Goal: Task Accomplishment & Management: Use online tool/utility

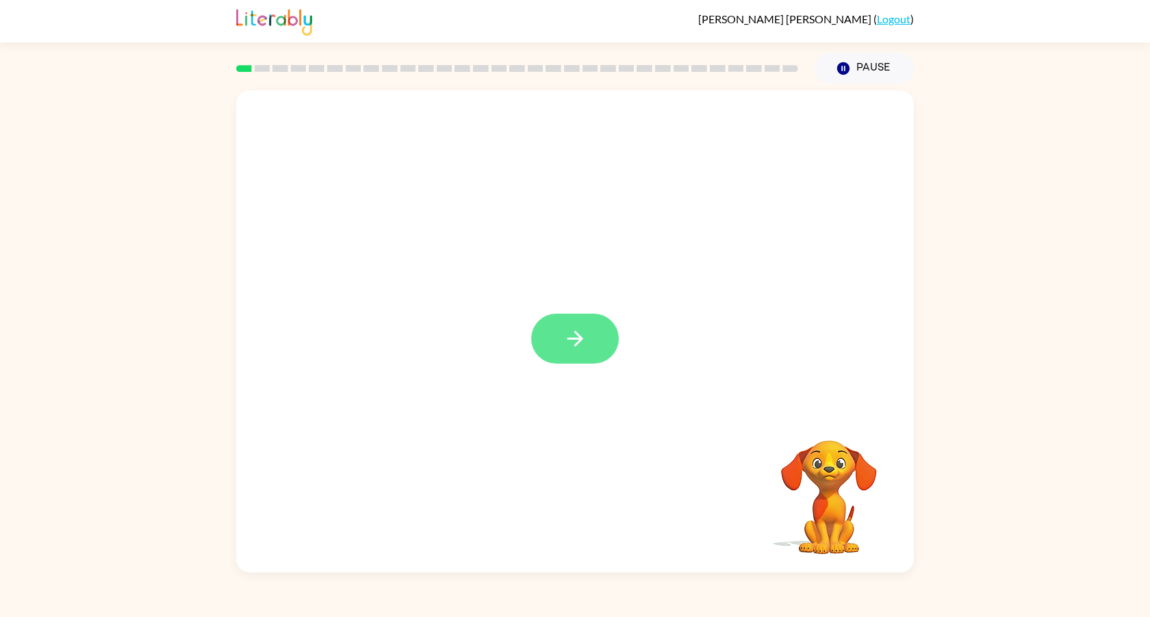
click at [578, 341] on icon "button" at bounding box center [575, 338] width 24 height 24
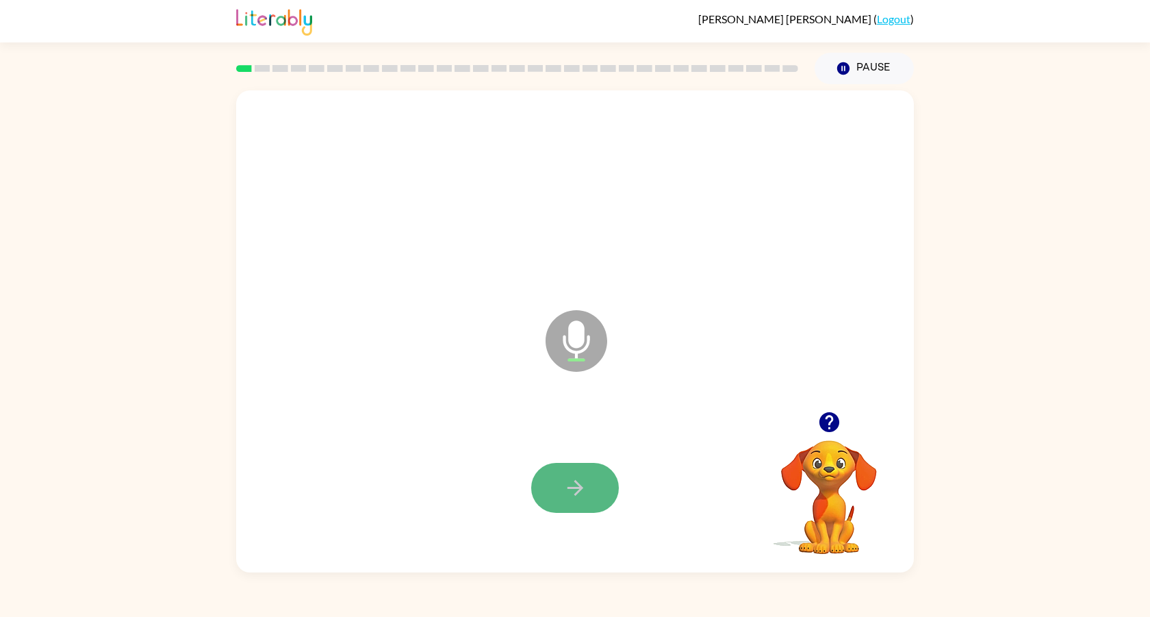
click at [555, 487] on button "button" at bounding box center [575, 488] width 88 height 50
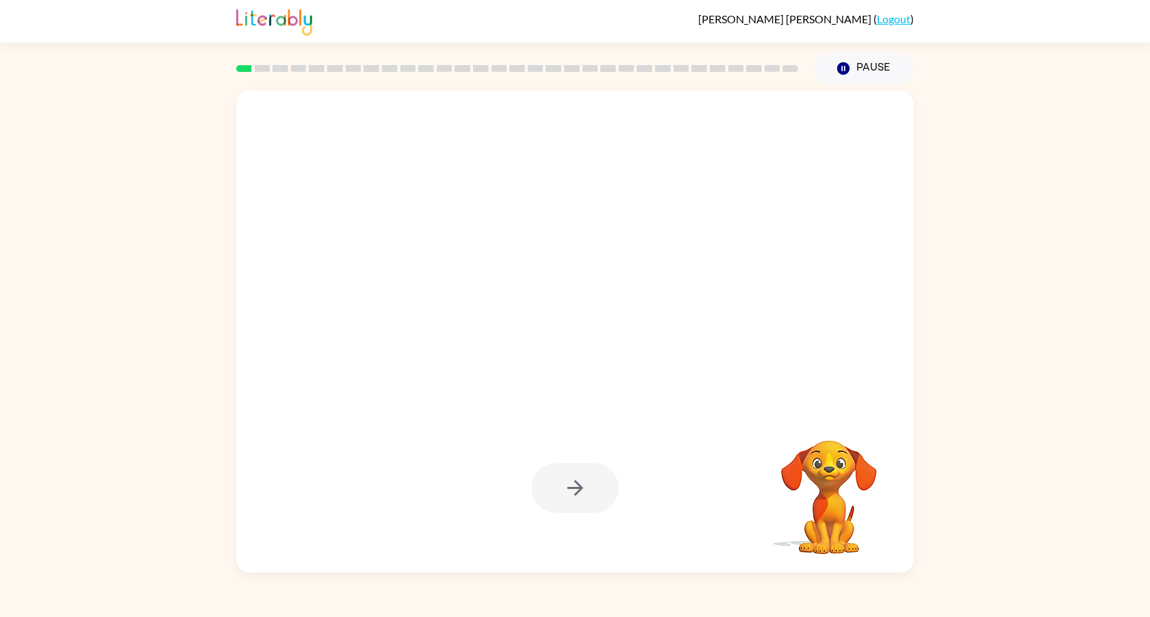
click at [555, 487] on div at bounding box center [575, 488] width 88 height 50
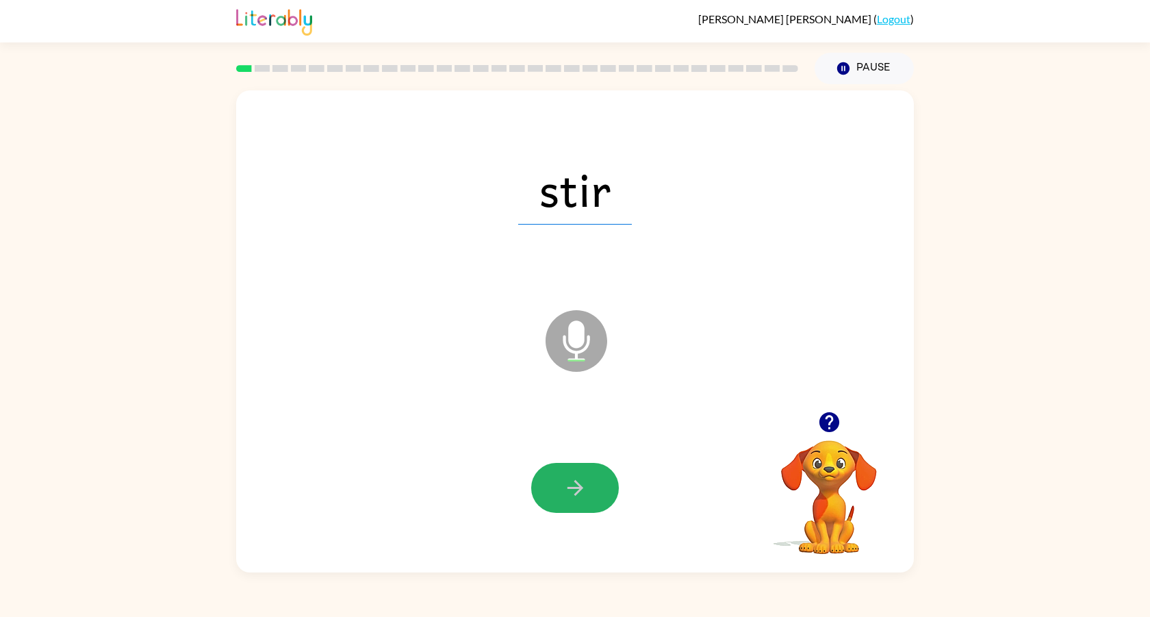
click at [569, 480] on icon "button" at bounding box center [575, 488] width 24 height 24
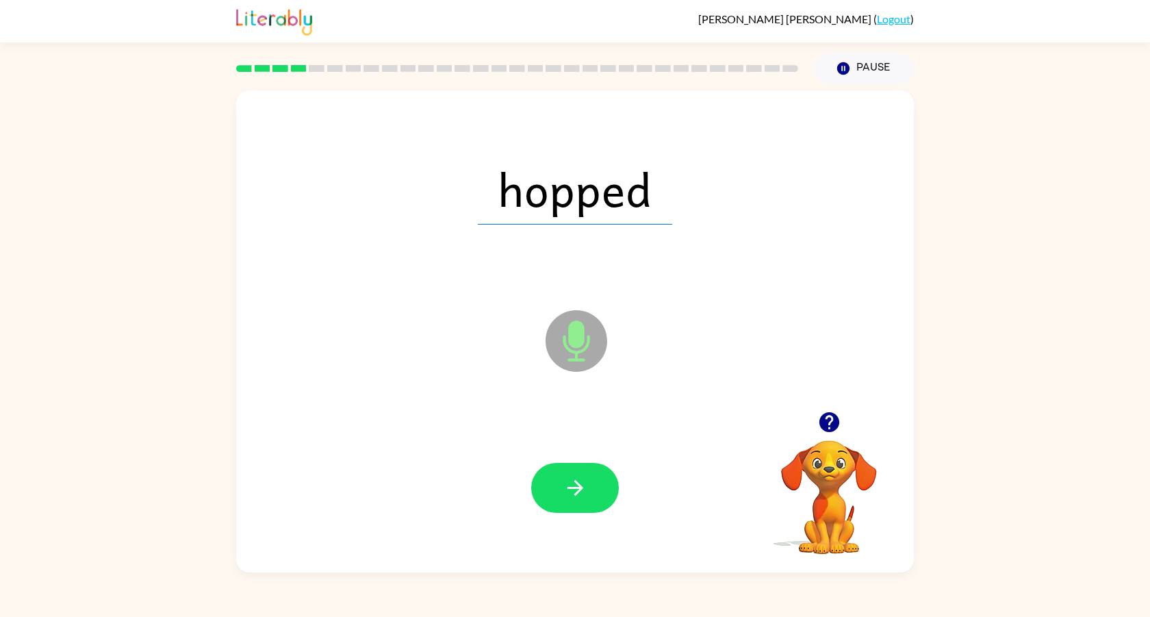
click at [569, 480] on icon "button" at bounding box center [575, 488] width 24 height 24
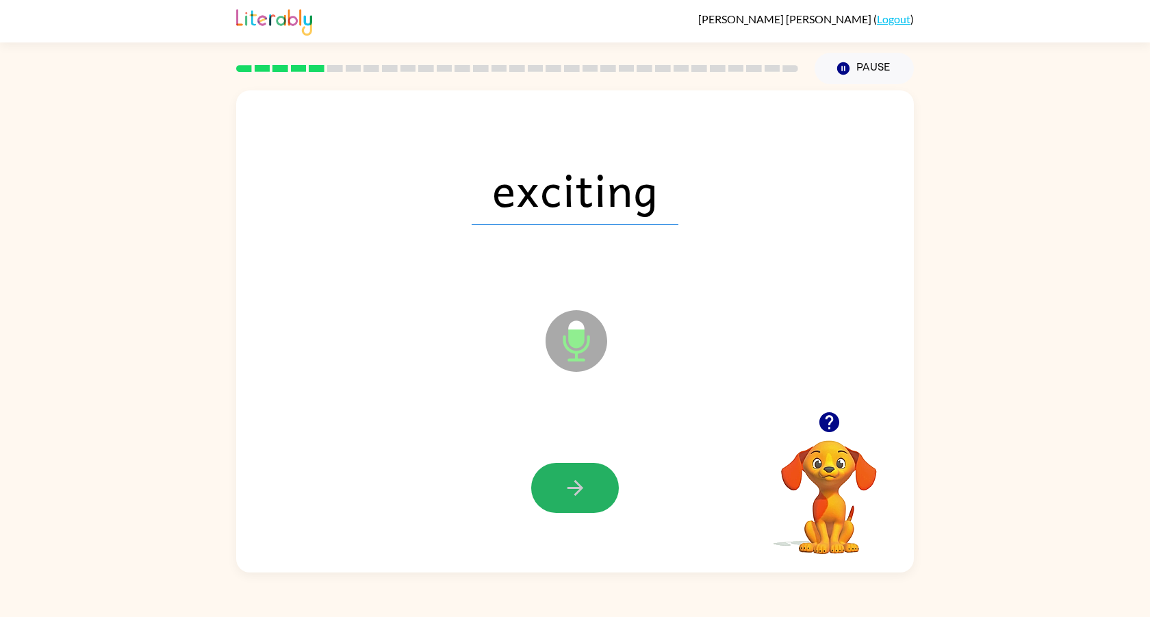
click at [569, 480] on icon "button" at bounding box center [575, 488] width 24 height 24
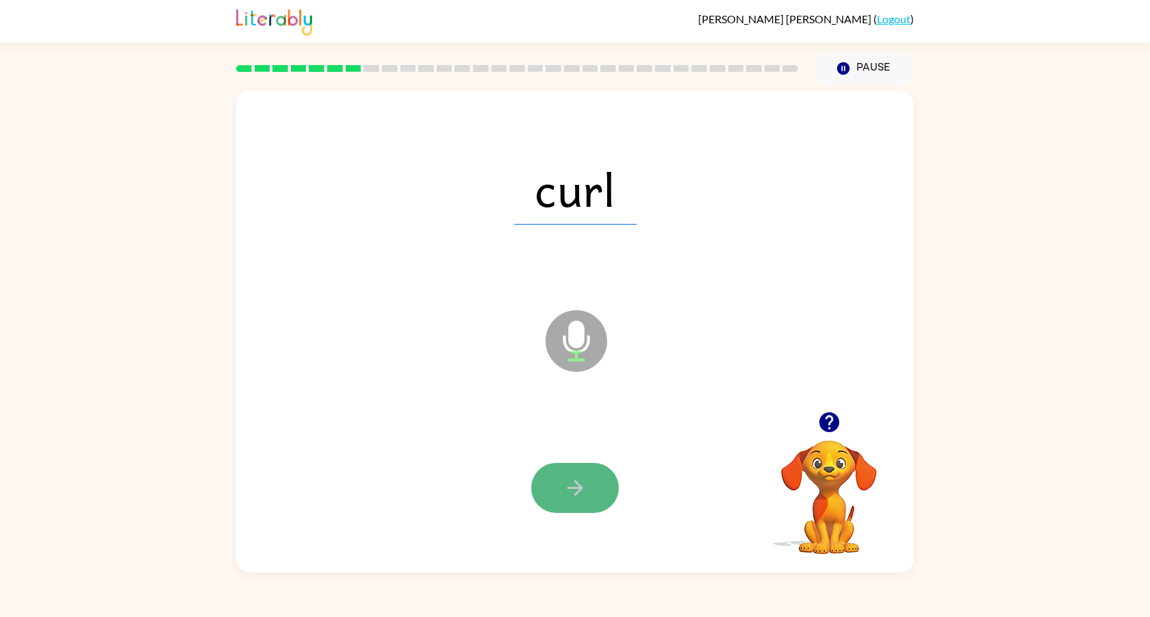
click at [569, 480] on icon "button" at bounding box center [575, 488] width 24 height 24
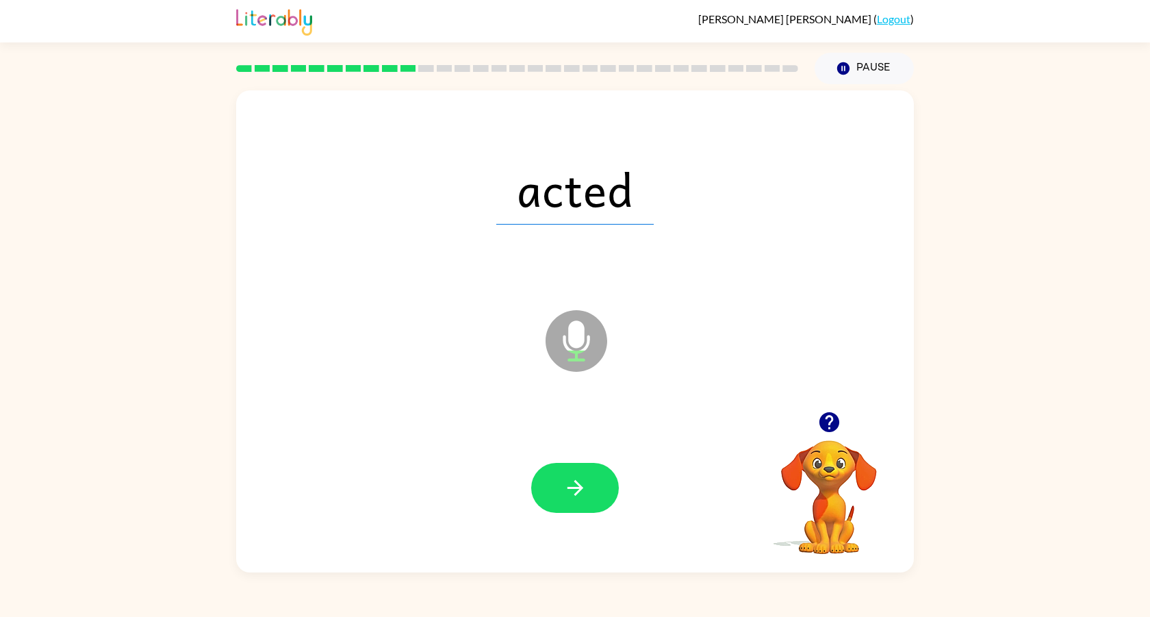
click at [569, 480] on icon "button" at bounding box center [575, 488] width 24 height 24
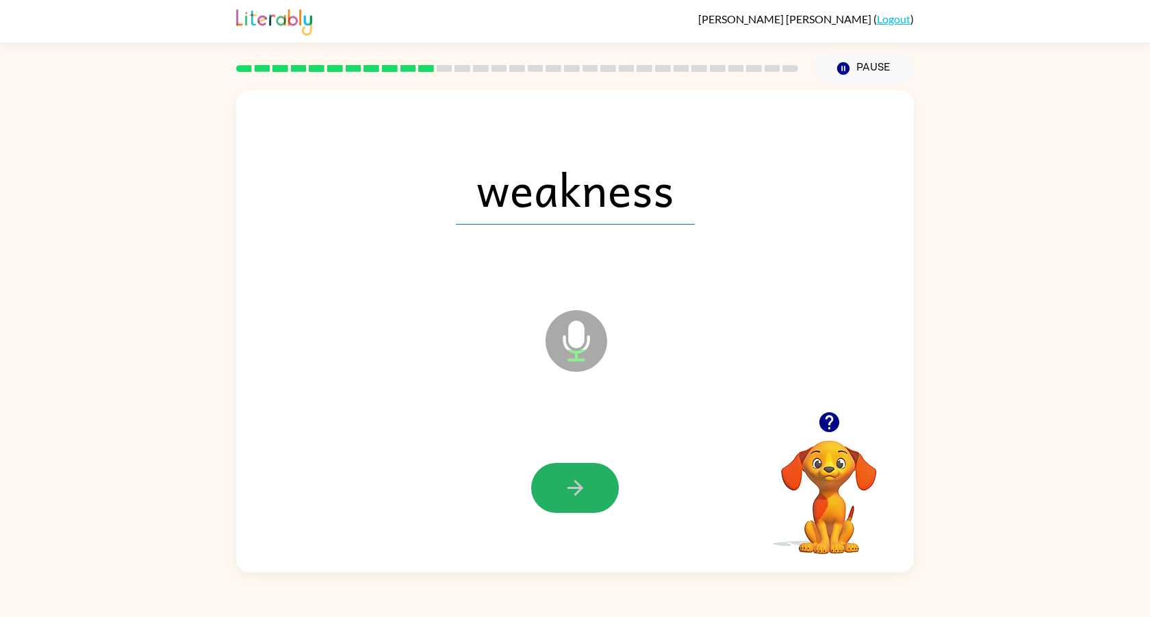
click at [569, 480] on icon "button" at bounding box center [575, 488] width 24 height 24
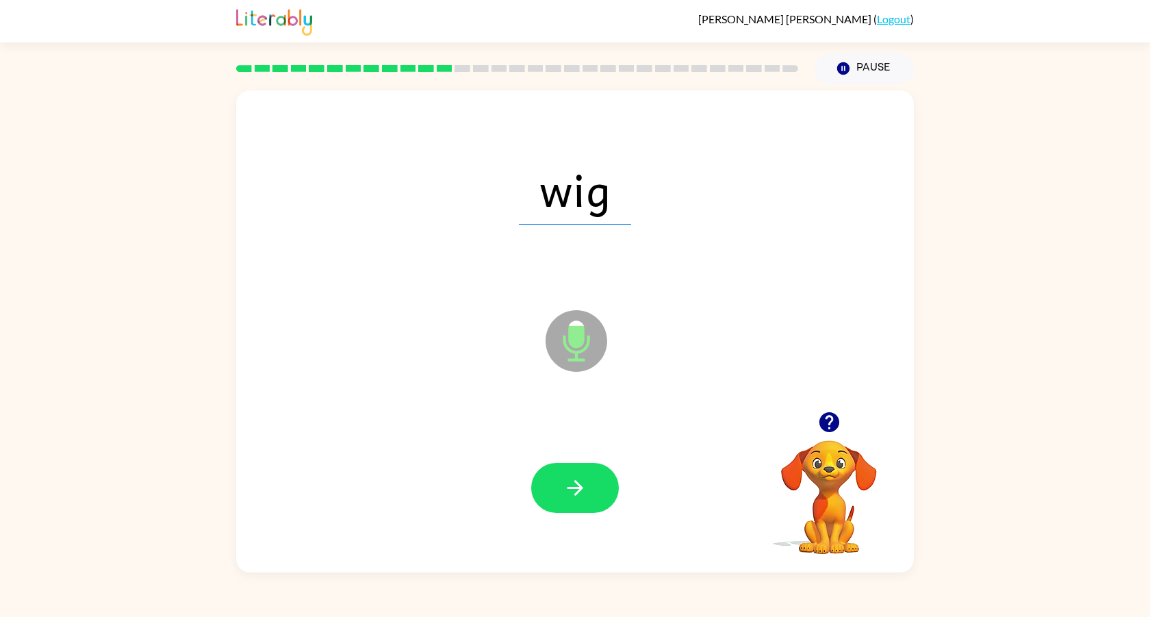
click at [569, 480] on icon "button" at bounding box center [575, 488] width 24 height 24
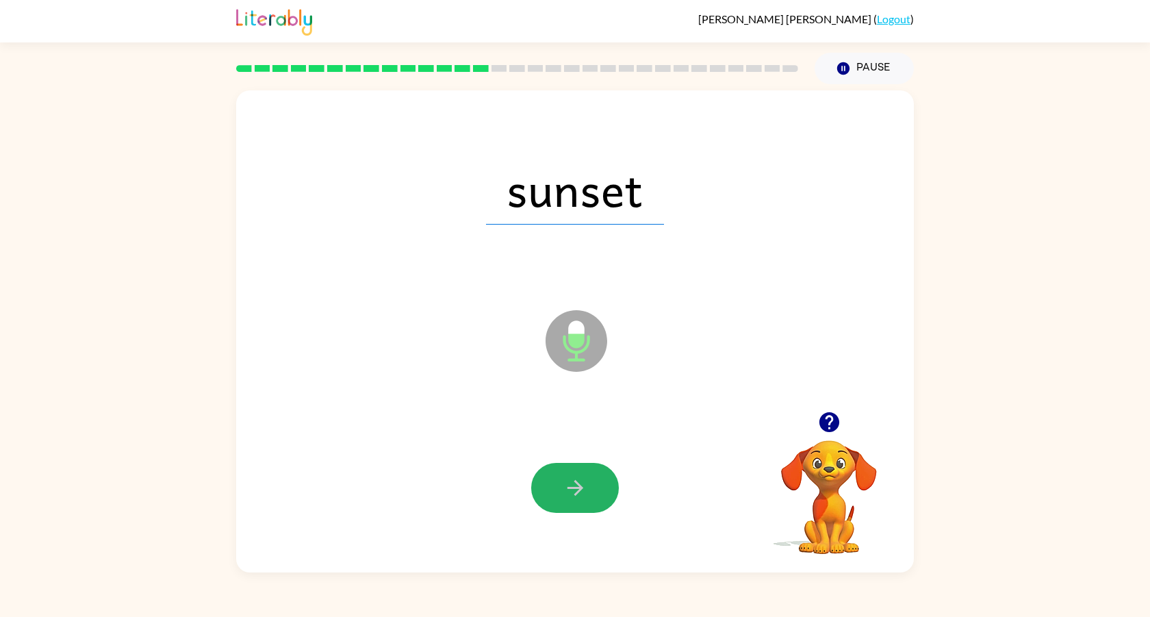
click at [569, 480] on icon "button" at bounding box center [575, 488] width 24 height 24
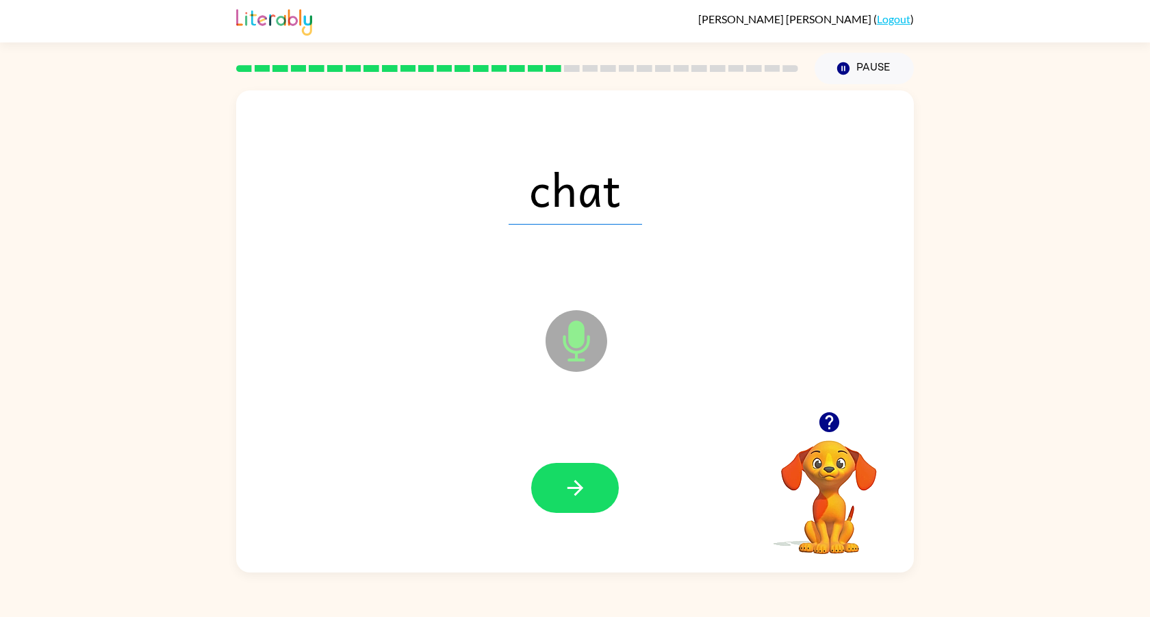
click at [569, 480] on icon "button" at bounding box center [575, 488] width 24 height 24
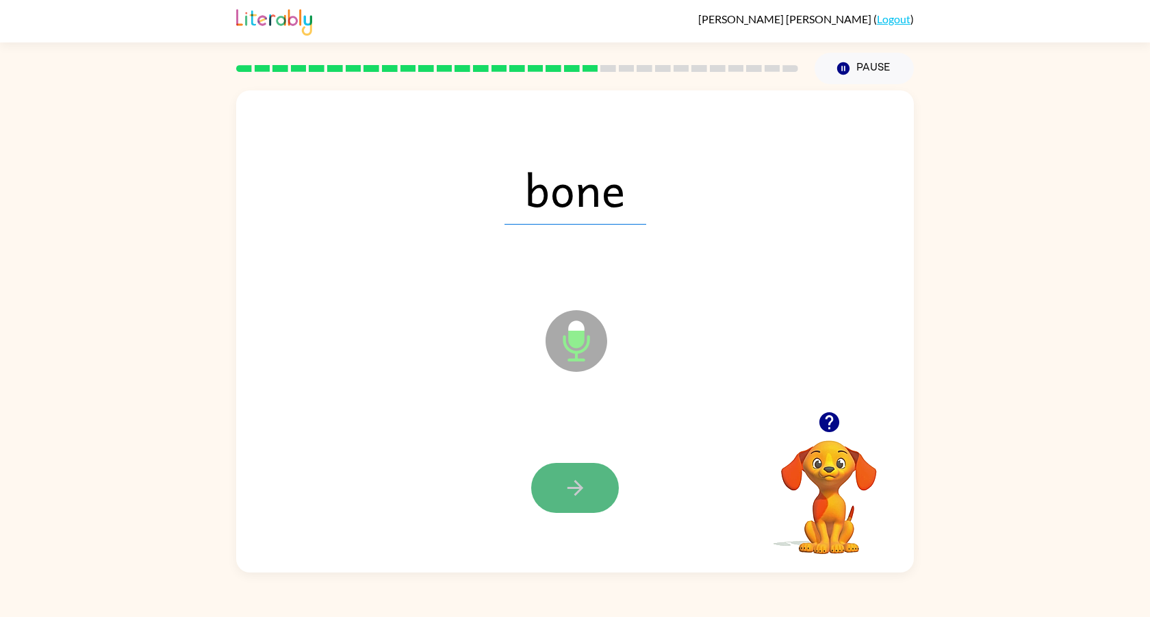
click at [576, 485] on icon "button" at bounding box center [575, 488] width 24 height 24
click at [578, 485] on icon "button" at bounding box center [575, 488] width 24 height 24
click at [578, 489] on icon "button" at bounding box center [575, 488] width 24 height 24
click at [579, 489] on icon "button" at bounding box center [575, 488] width 24 height 24
click at [578, 489] on icon "button" at bounding box center [575, 488] width 24 height 24
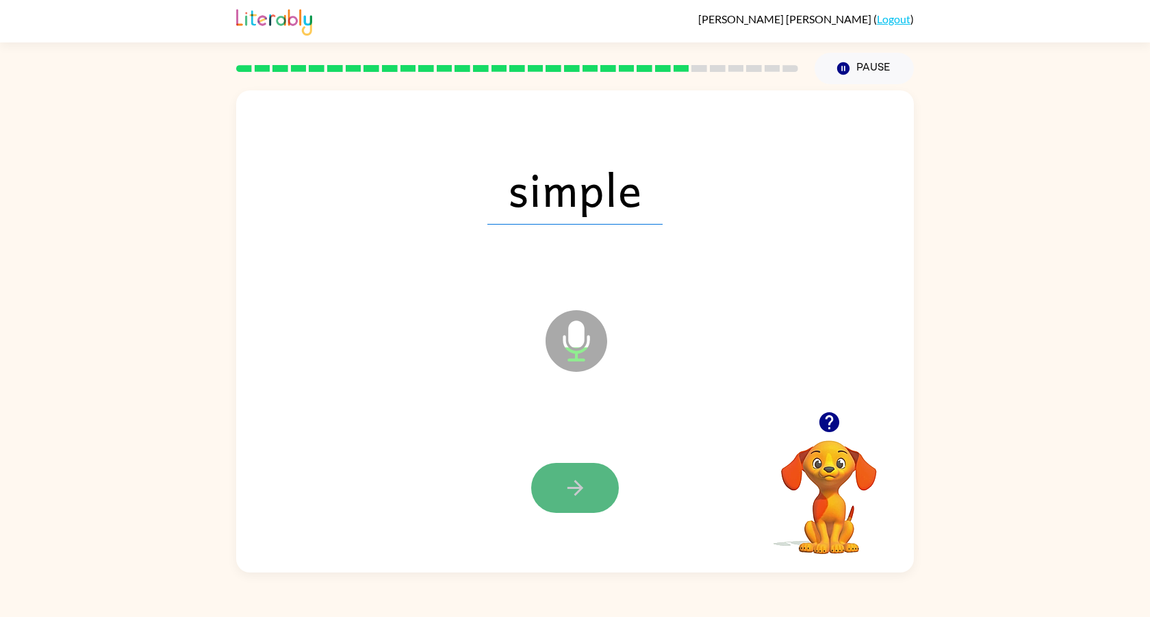
click at [581, 486] on icon "button" at bounding box center [575, 488] width 16 height 16
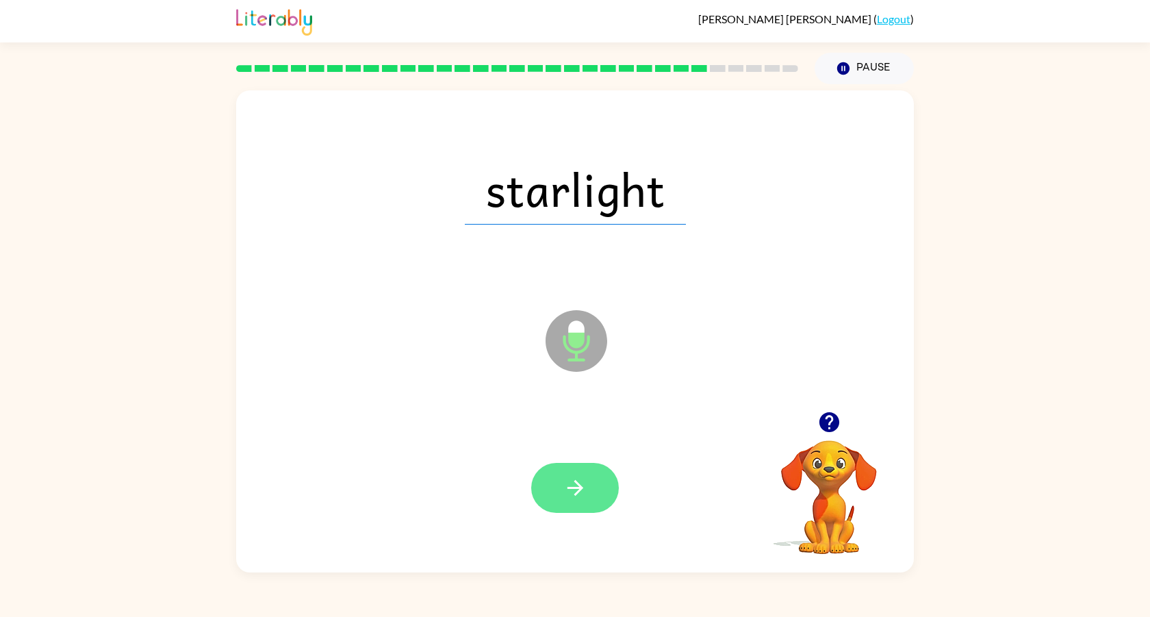
click at [604, 488] on button "button" at bounding box center [575, 488] width 88 height 50
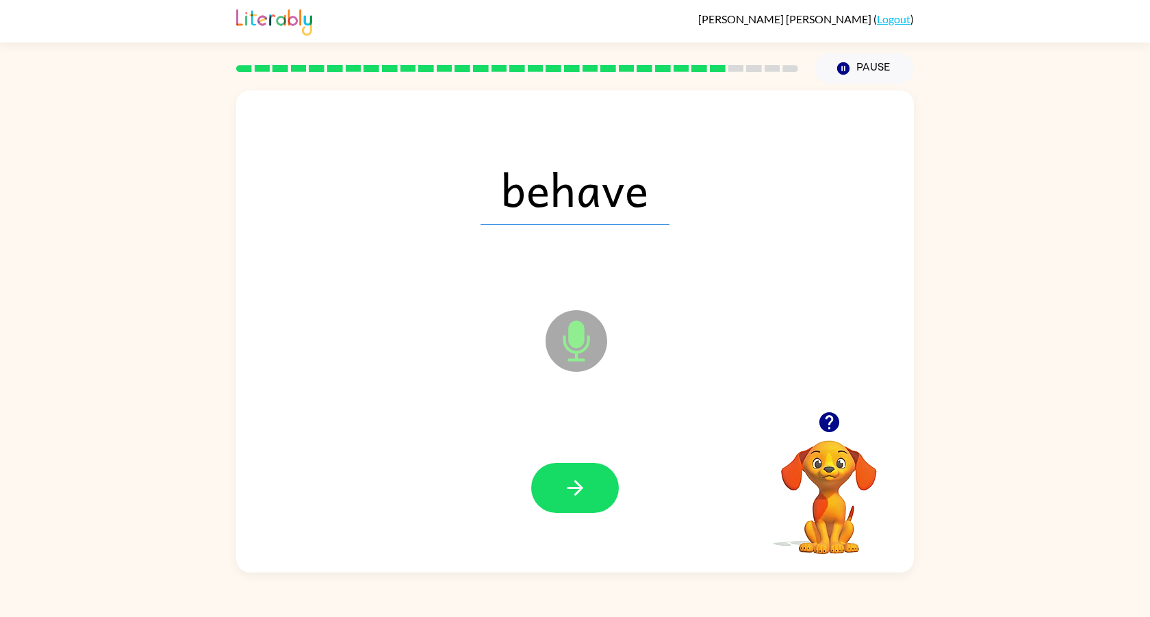
click at [604, 513] on div at bounding box center [575, 487] width 650 height 142
click at [584, 497] on icon "button" at bounding box center [575, 488] width 24 height 24
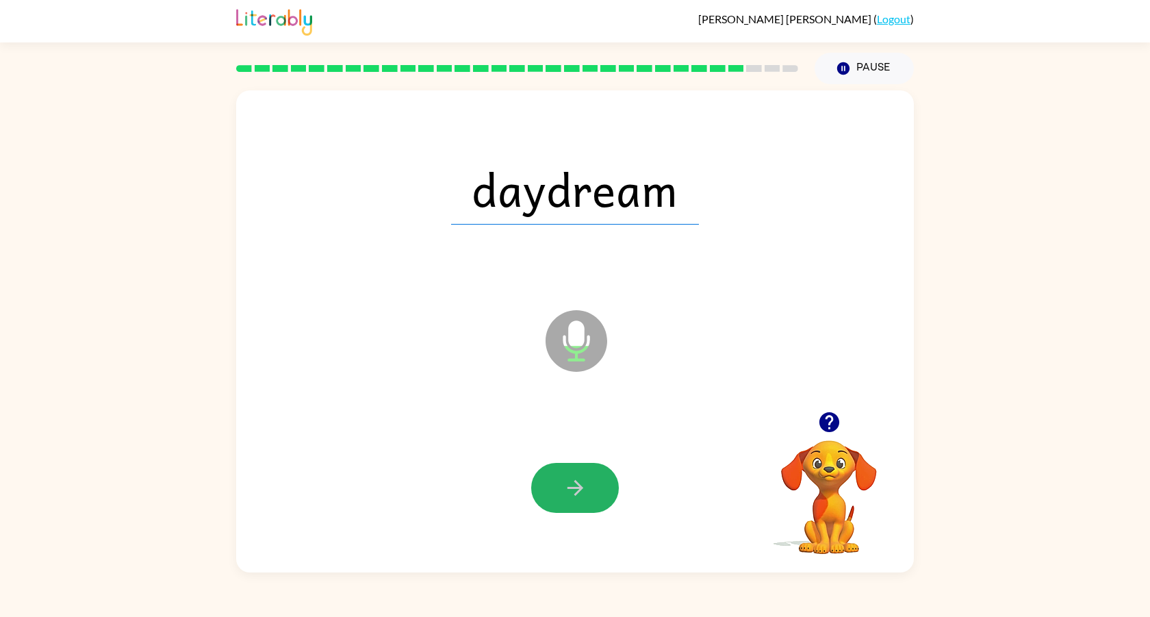
click at [584, 499] on icon "button" at bounding box center [575, 488] width 24 height 24
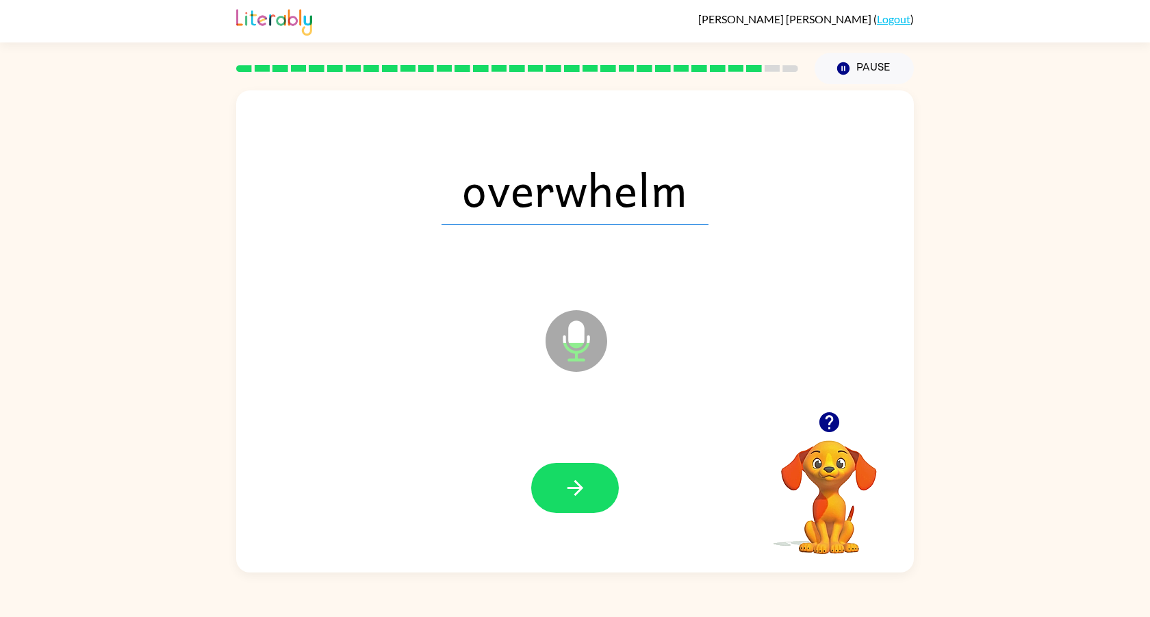
click at [584, 499] on icon "button" at bounding box center [575, 488] width 24 height 24
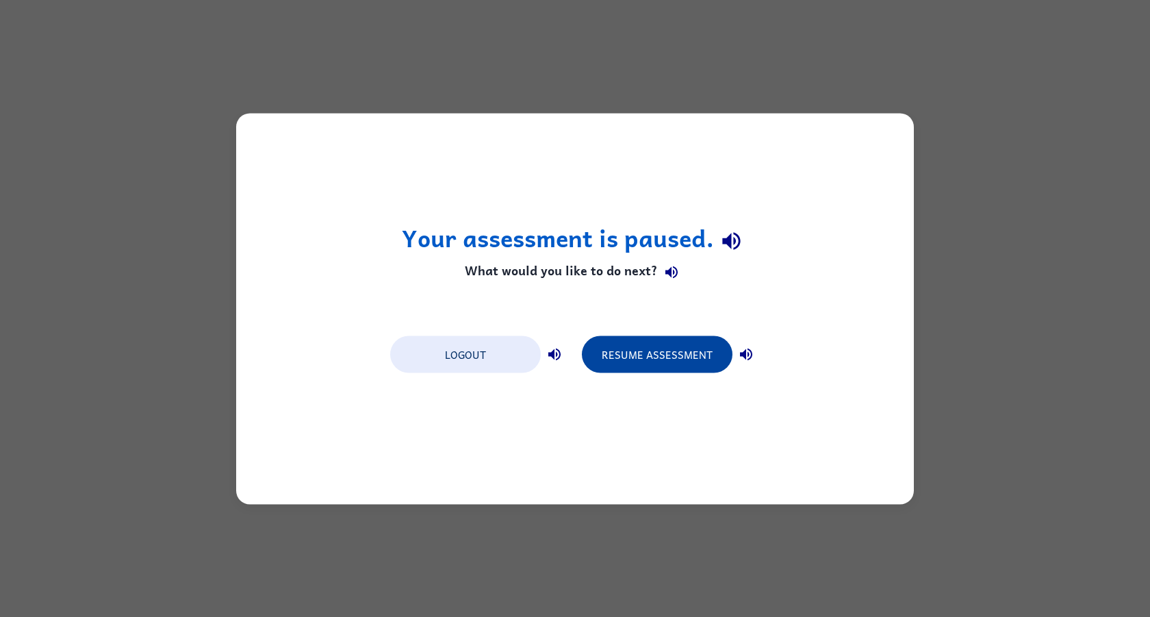
click at [649, 354] on button "Resume Assessment" at bounding box center [657, 353] width 151 height 37
